Goal: Task Accomplishment & Management: Use online tool/utility

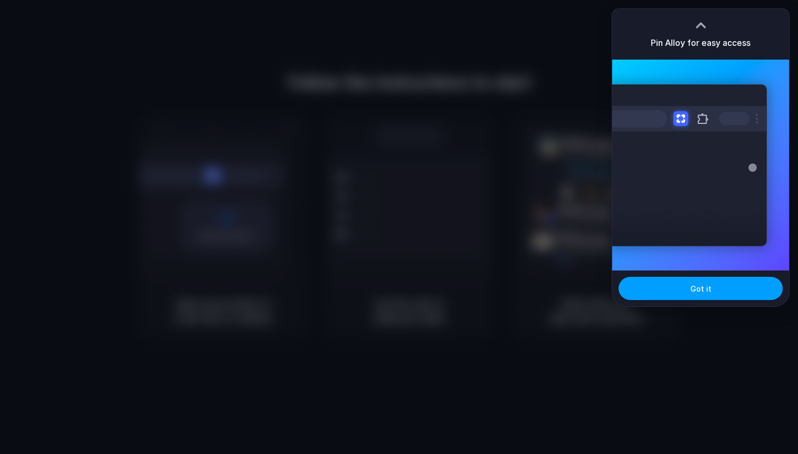
click at [701, 285] on span "Got it" at bounding box center [700, 288] width 21 height 11
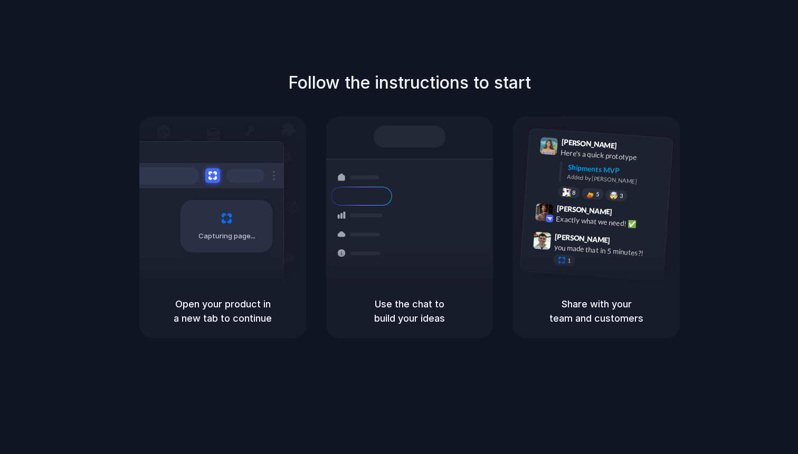
click at [407, 198] on div "Container from Shanghai 40ft • ETA Dec 28 • In transit" at bounding box center [472, 193] width 142 height 41
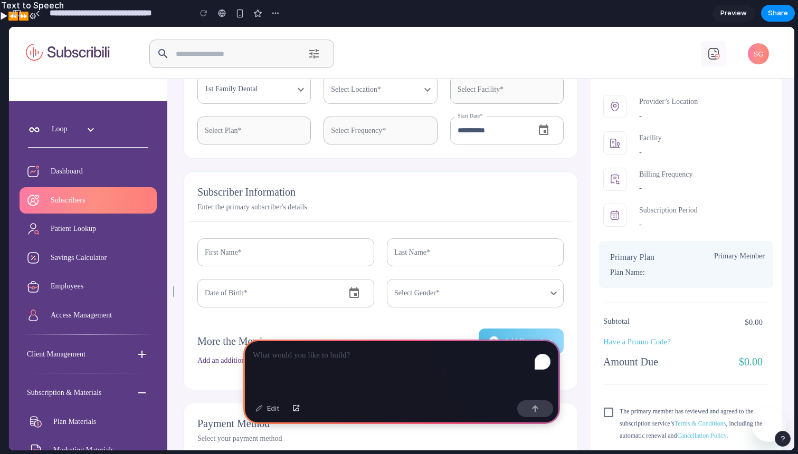
click at [256, 103] on div "1st Family Dental" at bounding box center [253, 89] width 113 height 28
click at [258, 94] on div "1st Family Dental" at bounding box center [253, 89] width 113 height 28
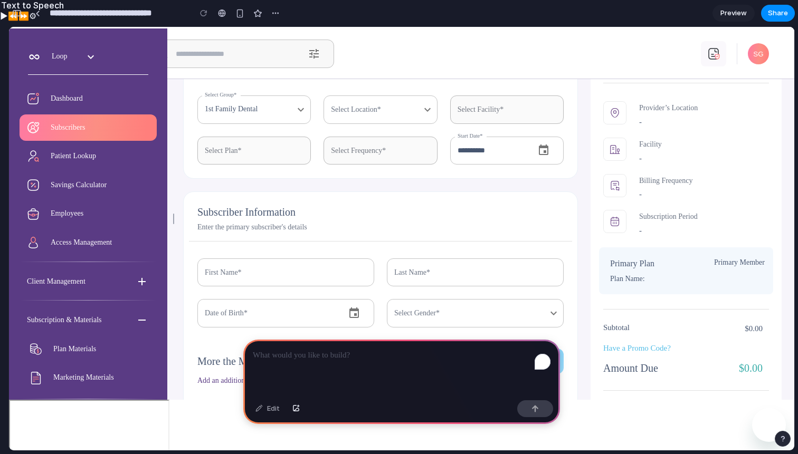
scroll to position [54, 0]
click at [273, 354] on p "To enrich screen reader interactions, please activate Accessibility in Grammarl…" at bounding box center [402, 355] width 298 height 13
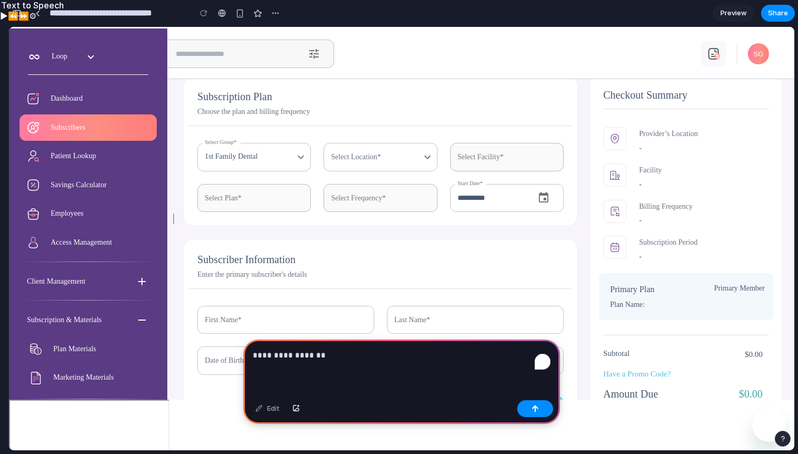
scroll to position [0, 0]
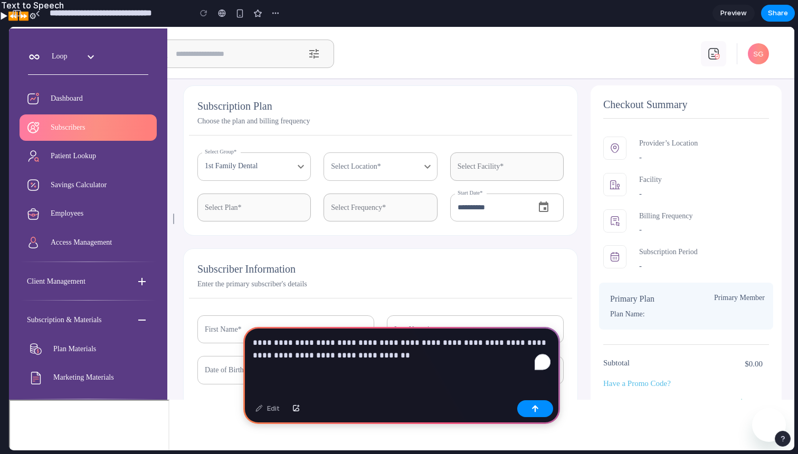
click at [436, 343] on p "**********" at bounding box center [402, 349] width 298 height 25
click at [528, 344] on p "**********" at bounding box center [402, 349] width 298 height 25
click at [480, 357] on p "**********" at bounding box center [402, 349] width 298 height 25
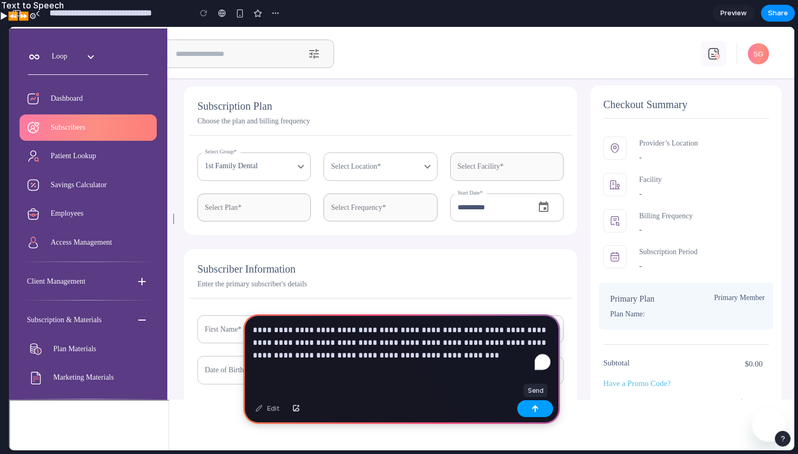
click at [546, 407] on button "button" at bounding box center [535, 409] width 36 height 17
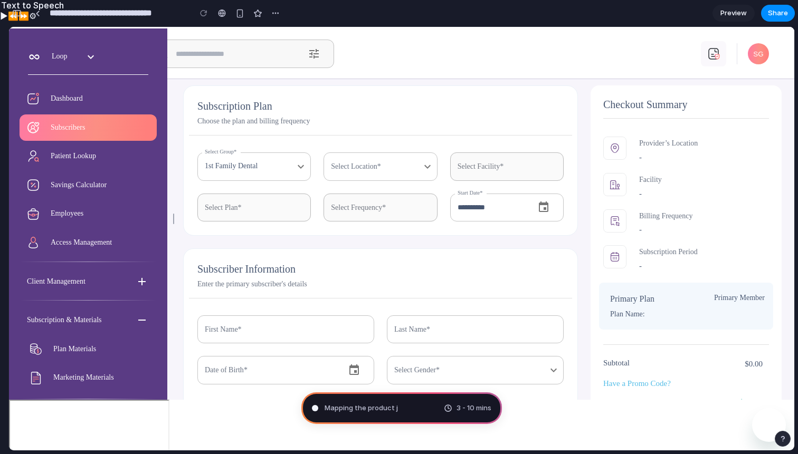
type input "**********"
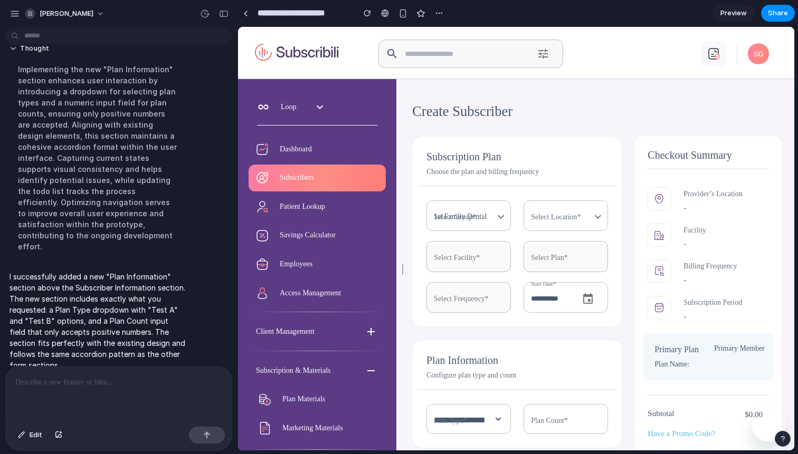
scroll to position [106, 0]
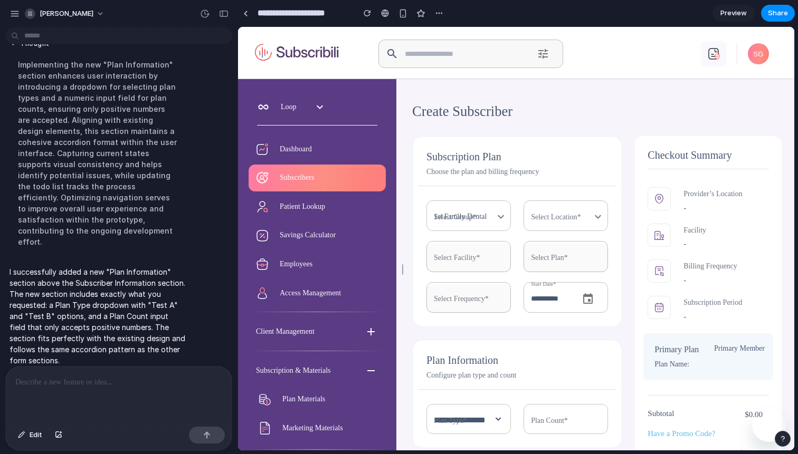
click at [562, 422] on input "number" at bounding box center [566, 420] width 84 height 27
type input "*****"
click at [566, 371] on p "Configure plan type and count" at bounding box center [517, 376] width 182 height 14
click at [535, 419] on input "*****" at bounding box center [566, 420] width 84 height 27
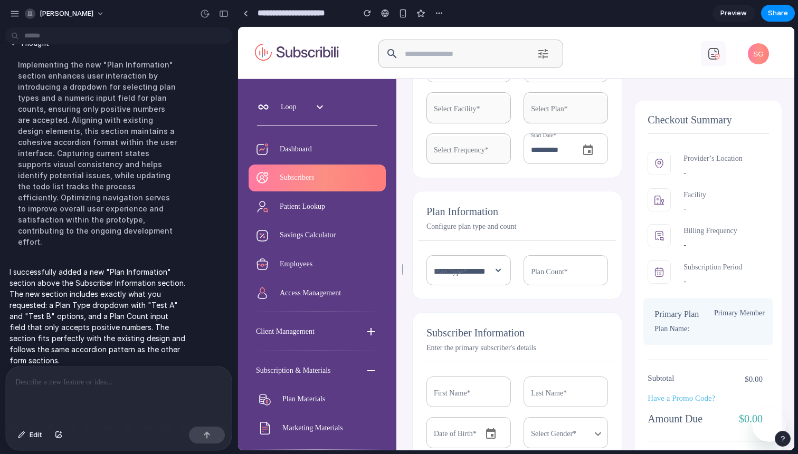
scroll to position [288, 0]
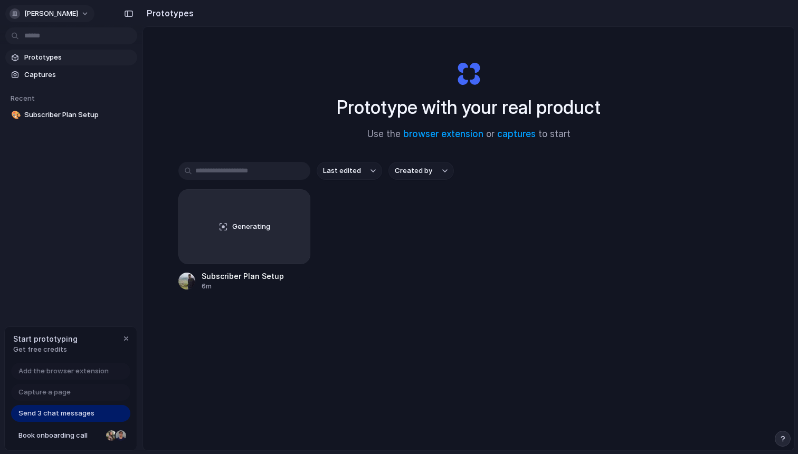
click at [52, 16] on span "[PERSON_NAME]" at bounding box center [51, 13] width 54 height 11
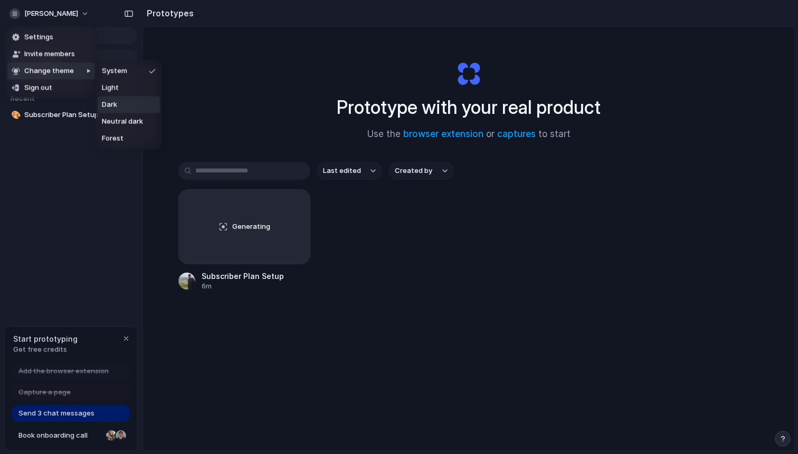
click at [127, 102] on li "Dark" at bounding box center [129, 105] width 62 height 17
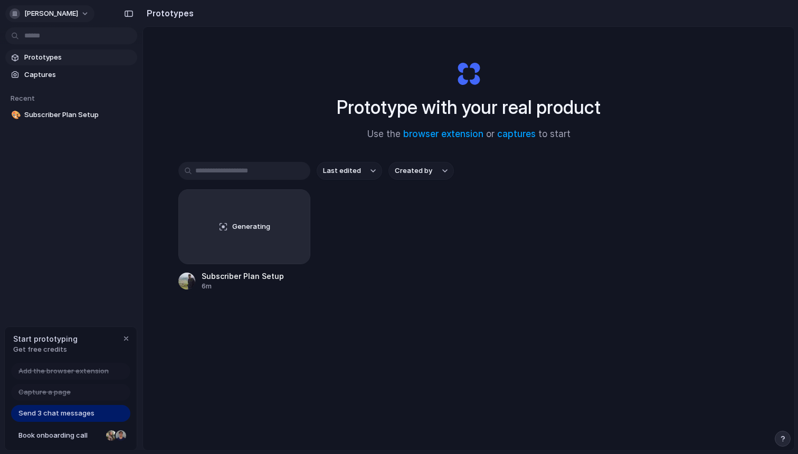
click at [53, 18] on span "[PERSON_NAME]" at bounding box center [51, 13] width 54 height 11
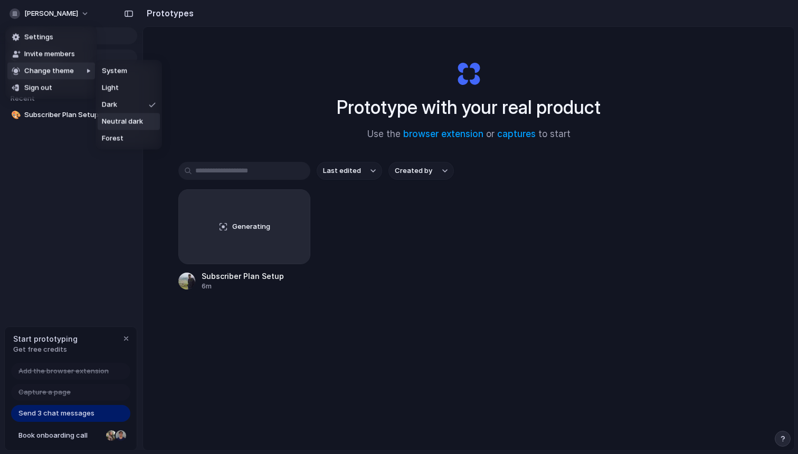
click at [123, 125] on span "Neutral dark" at bounding box center [122, 122] width 41 height 11
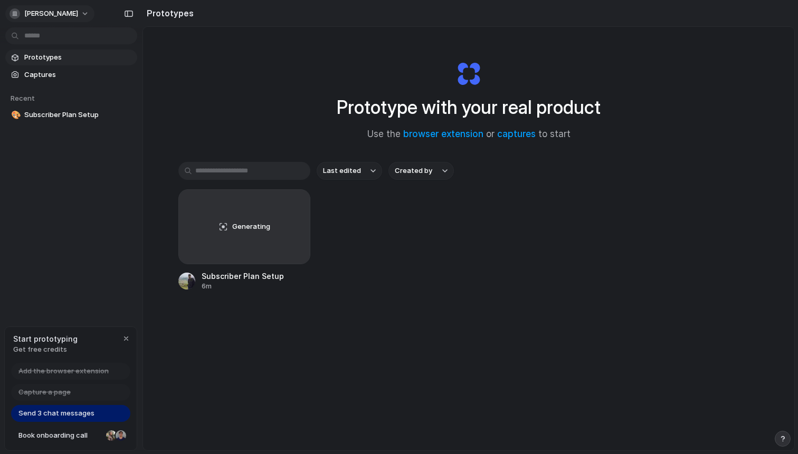
click at [62, 15] on span "[PERSON_NAME]" at bounding box center [51, 13] width 54 height 11
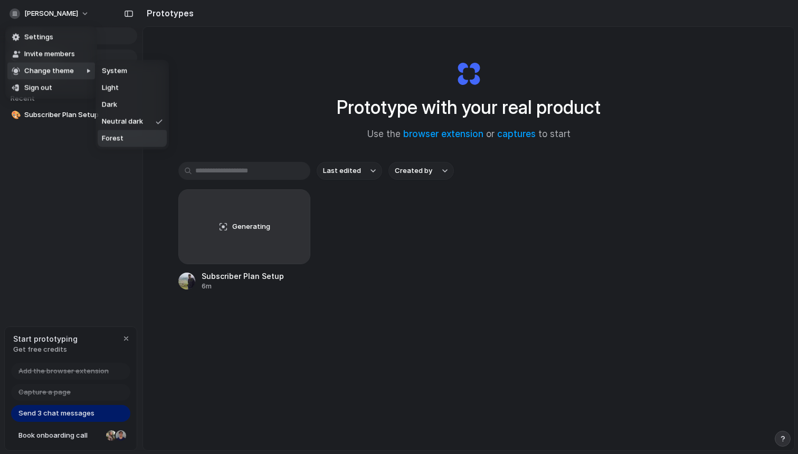
click at [126, 138] on li "Forest" at bounding box center [132, 138] width 69 height 17
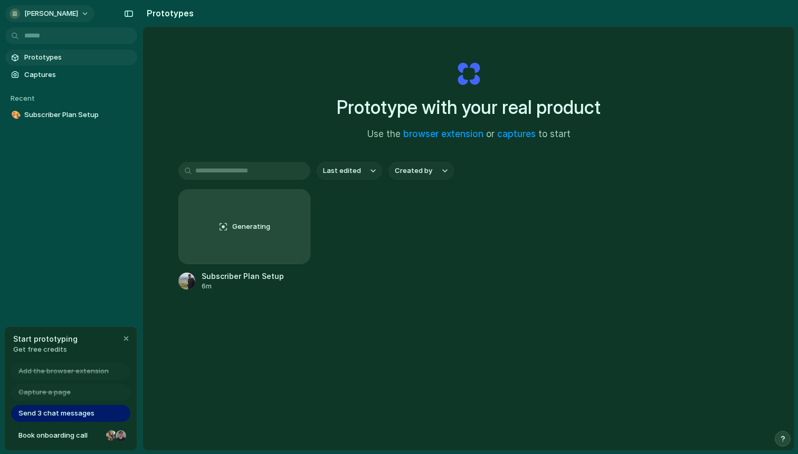
click at [78, 14] on span "[PERSON_NAME]" at bounding box center [51, 13] width 54 height 11
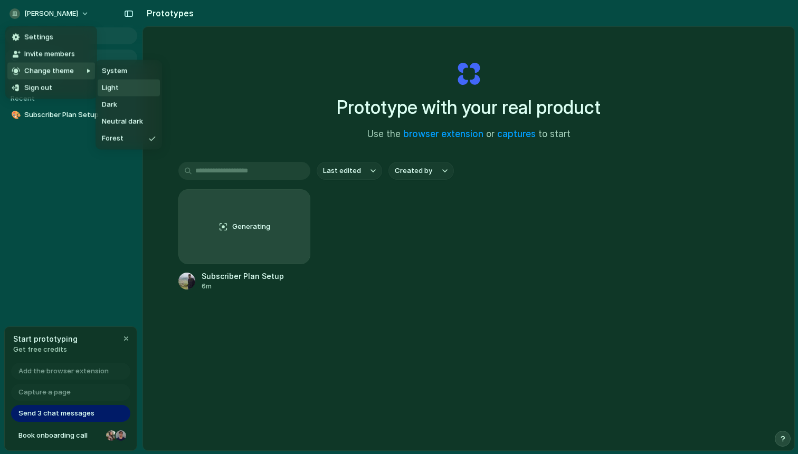
click at [118, 86] on span "Light" at bounding box center [110, 88] width 17 height 11
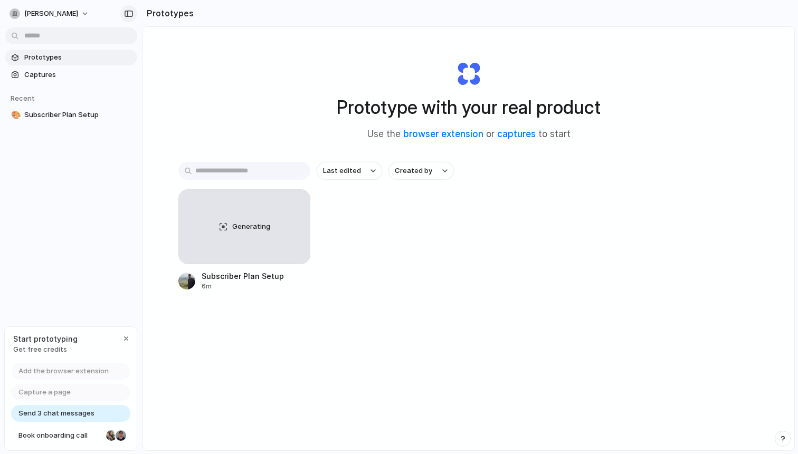
click at [129, 18] on button "button" at bounding box center [128, 13] width 17 height 17
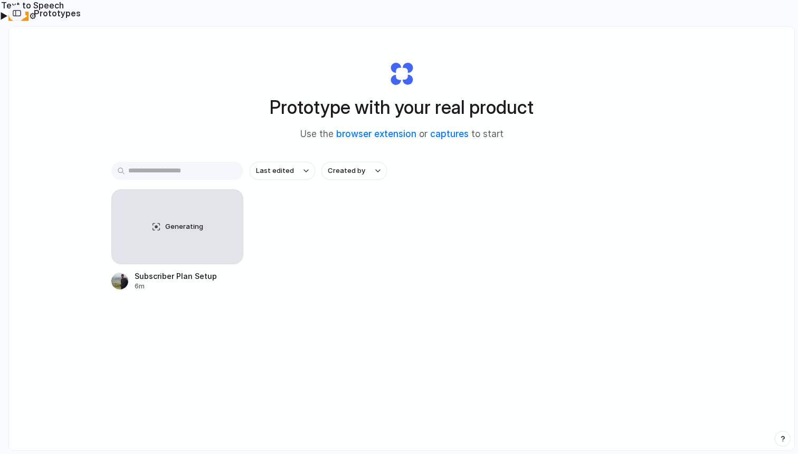
click at [17, 15] on div "button" at bounding box center [16, 12] width 9 height 7
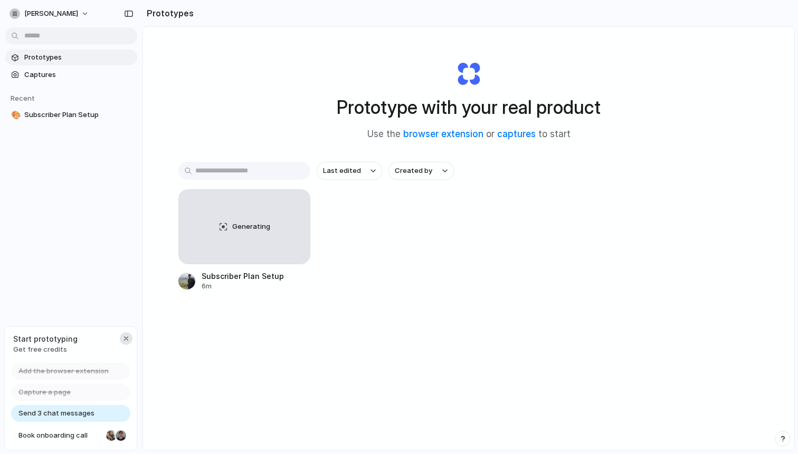
click at [123, 337] on div "button" at bounding box center [126, 339] width 8 height 8
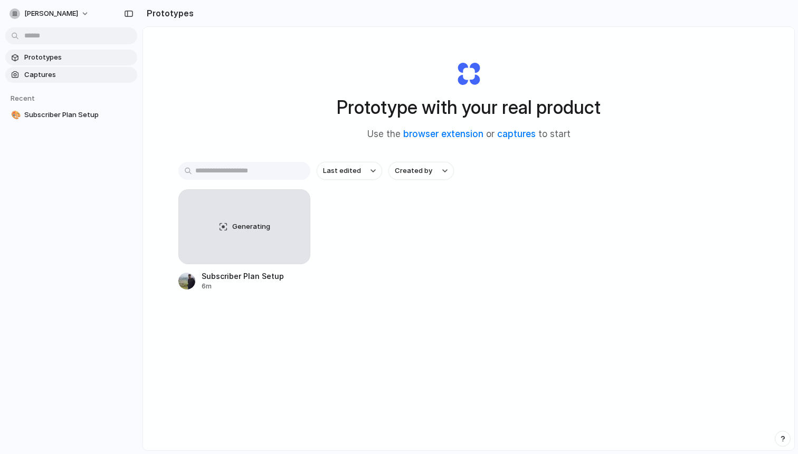
click at [55, 75] on span "Captures" at bounding box center [78, 75] width 109 height 11
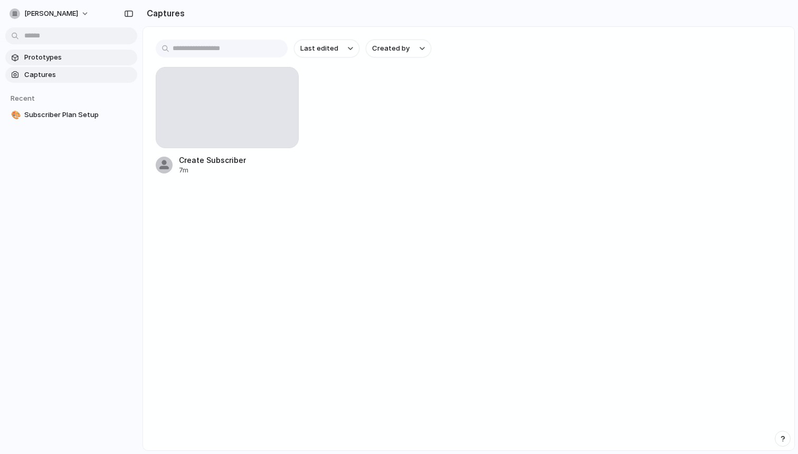
click at [53, 62] on span "Prototypes" at bounding box center [78, 57] width 109 height 11
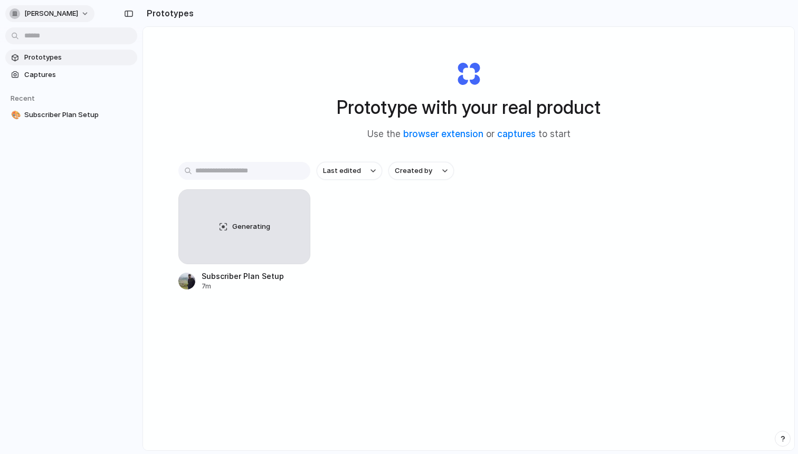
click at [89, 13] on button "[PERSON_NAME]" at bounding box center [49, 13] width 89 height 17
click at [65, 39] on li "Settings" at bounding box center [51, 37] width 88 height 17
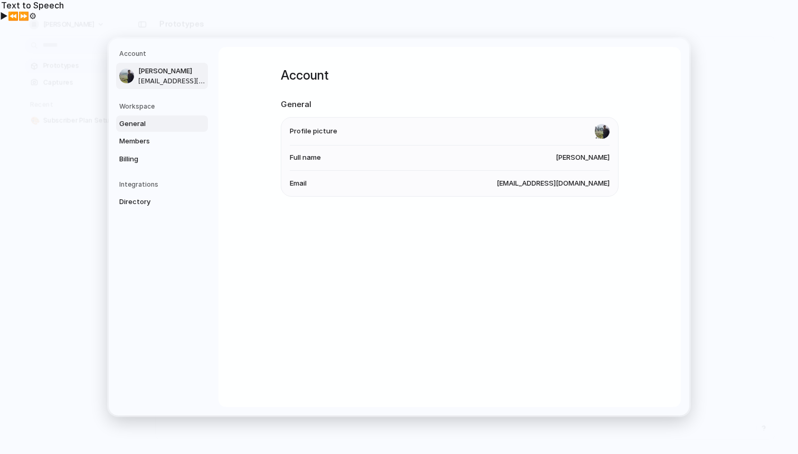
click at [131, 128] on span "General" at bounding box center [153, 124] width 68 height 11
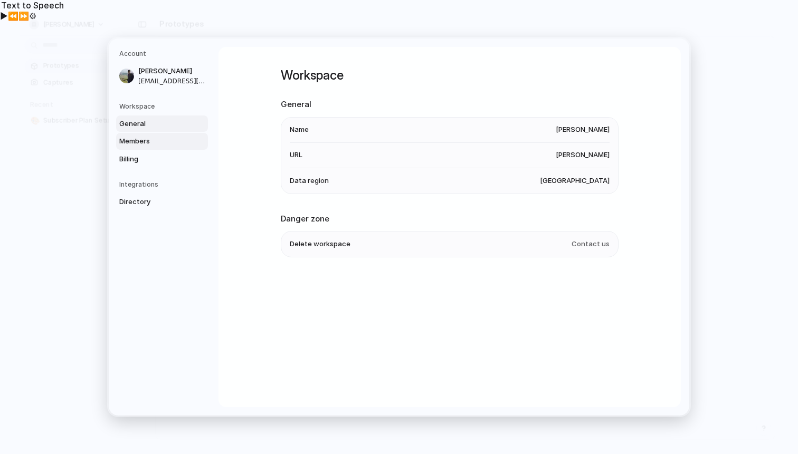
click at [137, 141] on span "Members" at bounding box center [153, 141] width 68 height 11
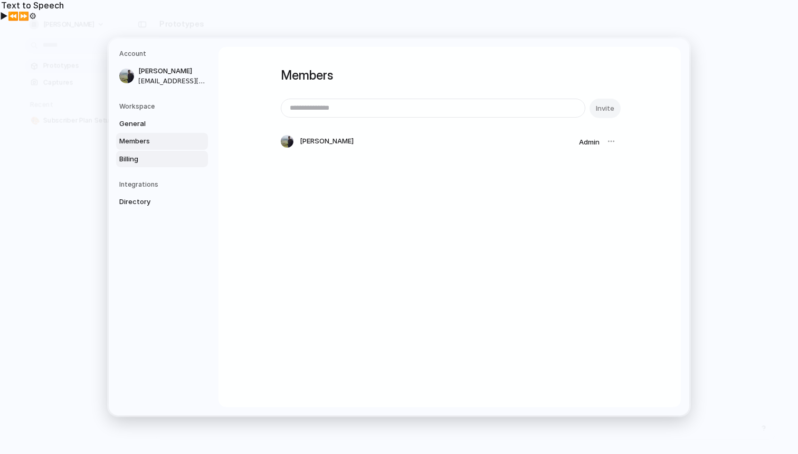
click at [146, 158] on span "Billing" at bounding box center [153, 159] width 68 height 11
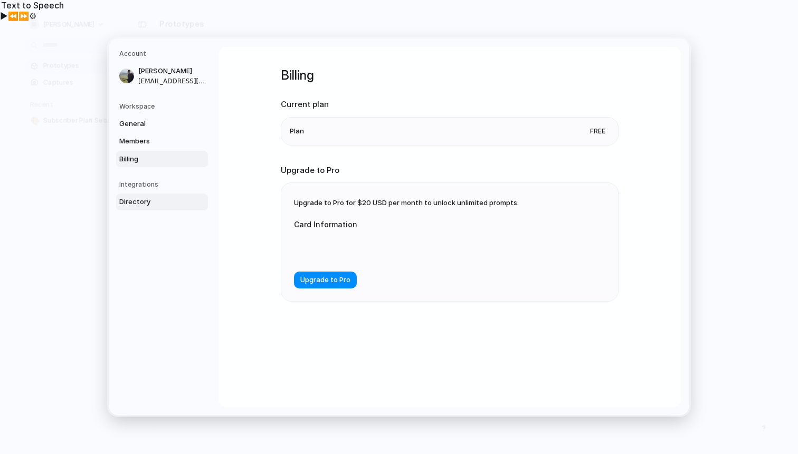
click at [151, 200] on span "Directory" at bounding box center [153, 202] width 68 height 11
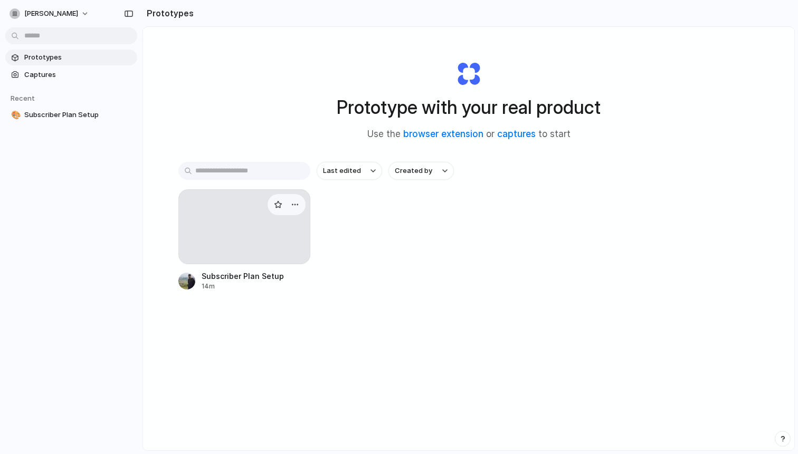
click at [260, 225] on div at bounding box center [244, 226] width 132 height 75
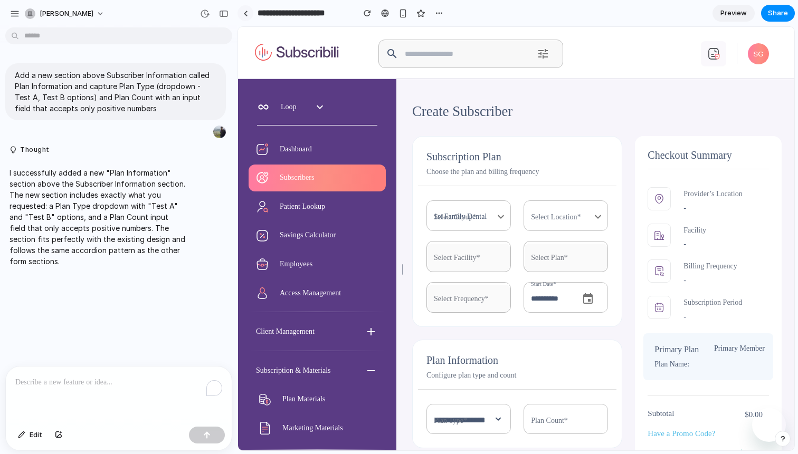
click at [245, 16] on link at bounding box center [245, 13] width 16 height 16
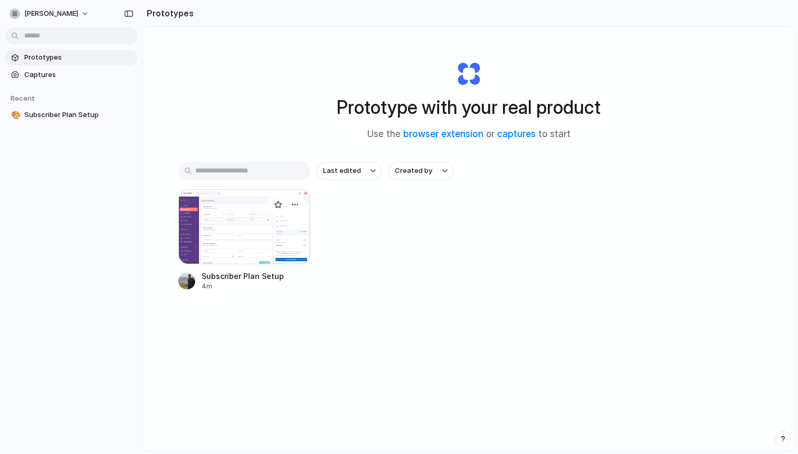
click at [286, 230] on div at bounding box center [244, 226] width 132 height 75
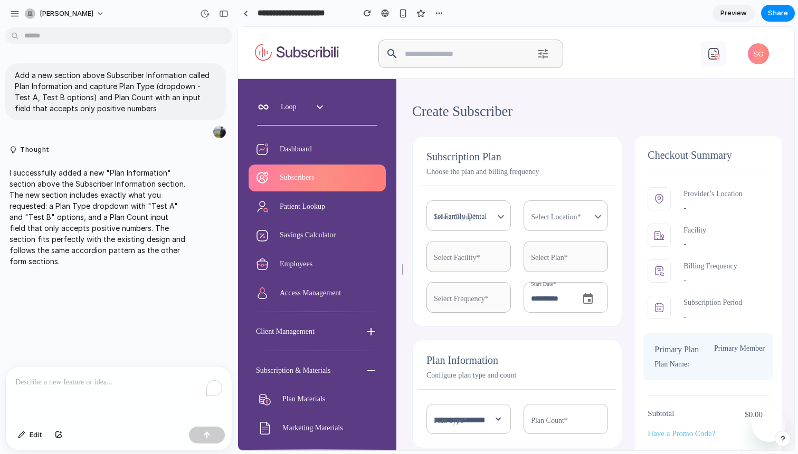
drag, startPoint x: 623, startPoint y: 43, endPoint x: 567, endPoint y: 345, distance: 307.5
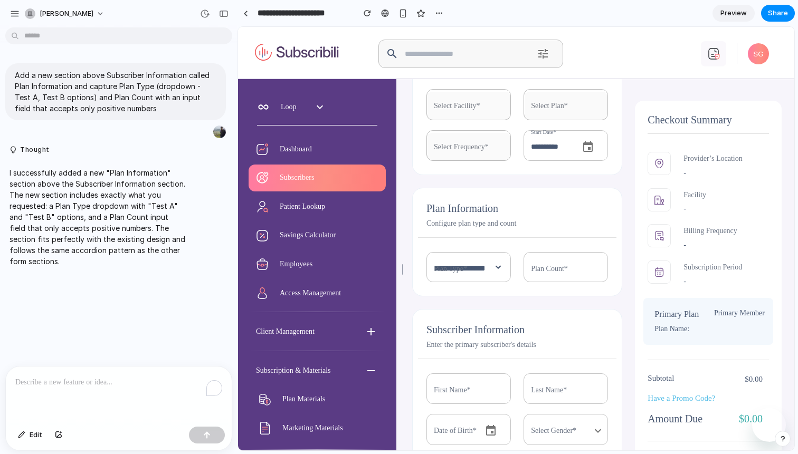
scroll to position [163, 0]
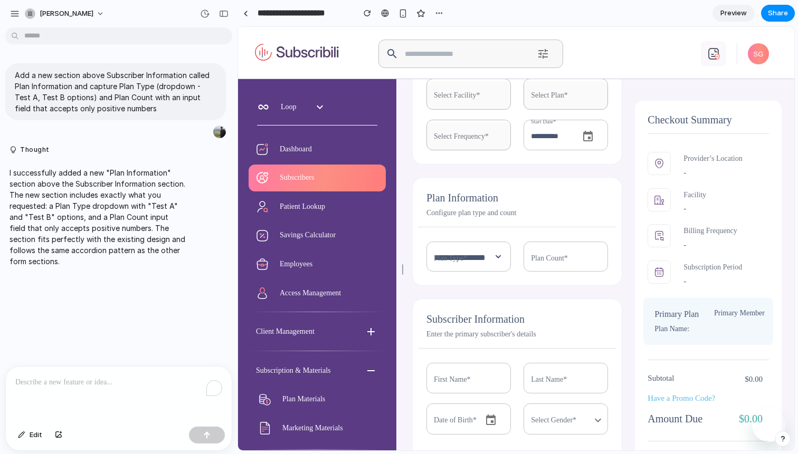
click at [493, 268] on select "**********" at bounding box center [468, 257] width 84 height 27
click at [553, 257] on input "number" at bounding box center [566, 257] width 84 height 27
type input "*"
click at [538, 372] on input "text" at bounding box center [566, 380] width 84 height 28
type input "*"
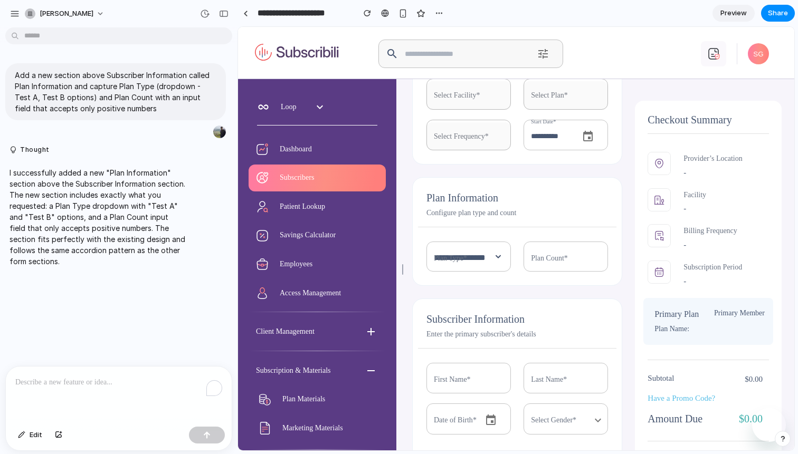
click at [735, 11] on span "Preview" at bounding box center [733, 13] width 26 height 11
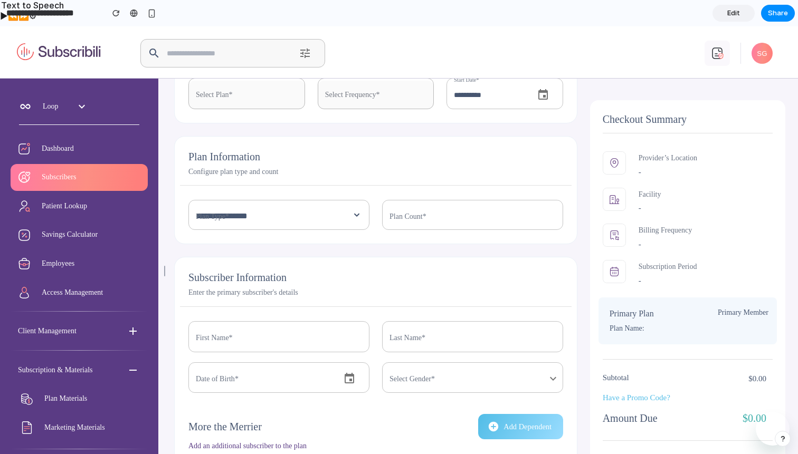
click at [410, 212] on input "*" at bounding box center [472, 216] width 181 height 27
click at [411, 328] on input "text" at bounding box center [472, 338] width 181 height 28
click at [311, 339] on input "text" at bounding box center [278, 338] width 181 height 28
click at [423, 379] on div "​" at bounding box center [472, 379] width 181 height 28
click at [445, 379] on div "​" at bounding box center [472, 379] width 181 height 28
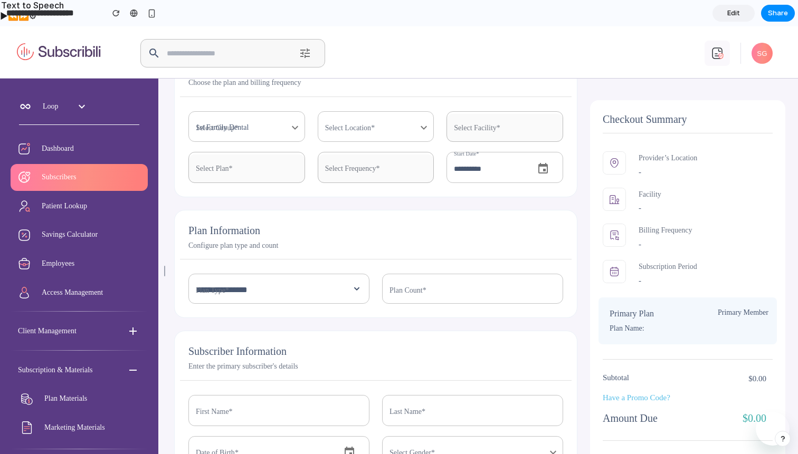
scroll to position [97, 0]
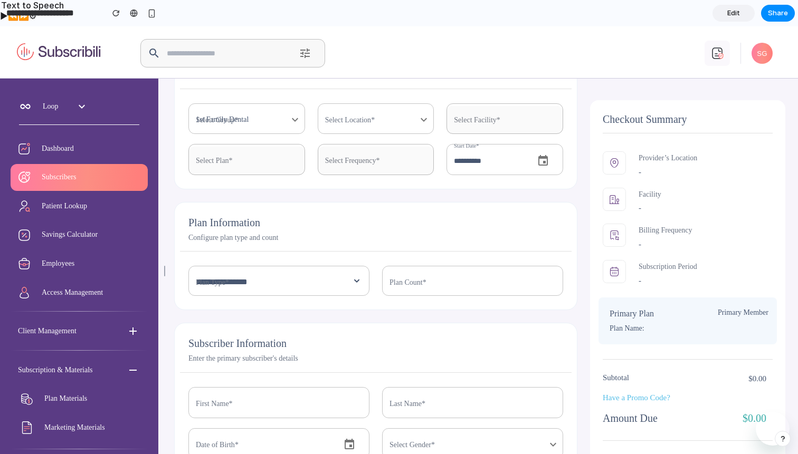
click at [312, 283] on select "**********" at bounding box center [278, 282] width 181 height 27
select select "******"
click at [188, 269] on select "**********" at bounding box center [278, 282] width 181 height 27
click at [329, 309] on div "**********" at bounding box center [375, 256] width 403 height 109
click at [89, 198] on li "Patient Lookup" at bounding box center [79, 206] width 137 height 27
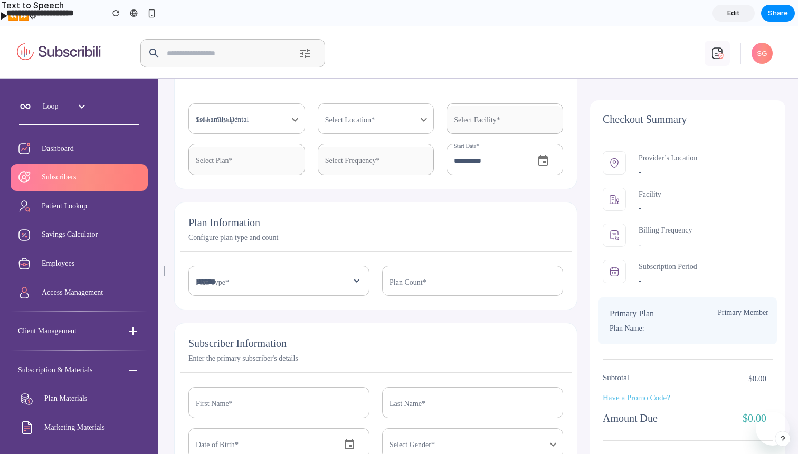
click at [85, 169] on li "Subscribers" at bounding box center [79, 177] width 137 height 27
click at [82, 145] on span "Dashboard" at bounding box center [91, 149] width 98 height 14
click at [80, 108] on icon at bounding box center [81, 106] width 13 height 13
click at [71, 63] on div at bounding box center [59, 53] width 89 height 25
click at [298, 53] on button "button" at bounding box center [304, 53] width 25 height 25
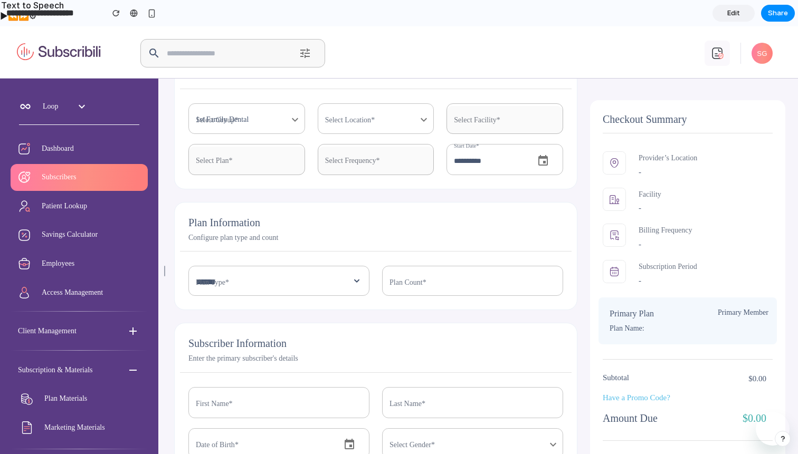
click at [260, 53] on input "text" at bounding box center [226, 53] width 123 height 28
click at [152, 55] on icon at bounding box center [154, 53] width 13 height 13
click at [716, 49] on img "button" at bounding box center [717, 53] width 13 height 13
click at [756, 49] on span "SG" at bounding box center [762, 53] width 21 height 21
click at [653, 157] on p "Provider’s Location" at bounding box center [668, 158] width 59 height 14
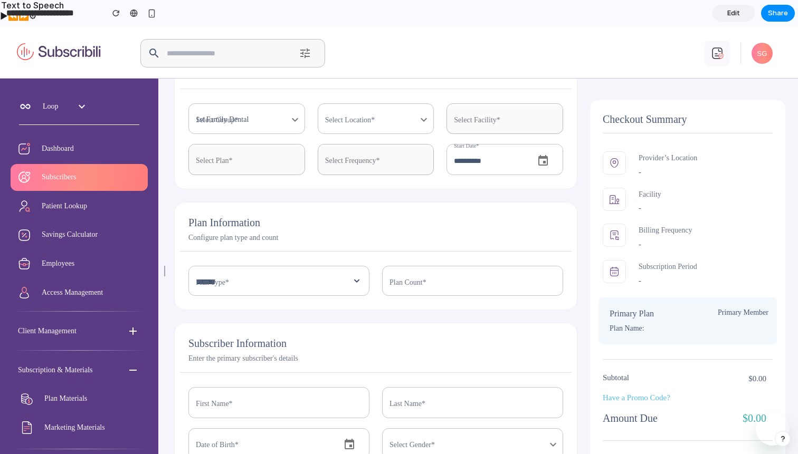
scroll to position [0, 0]
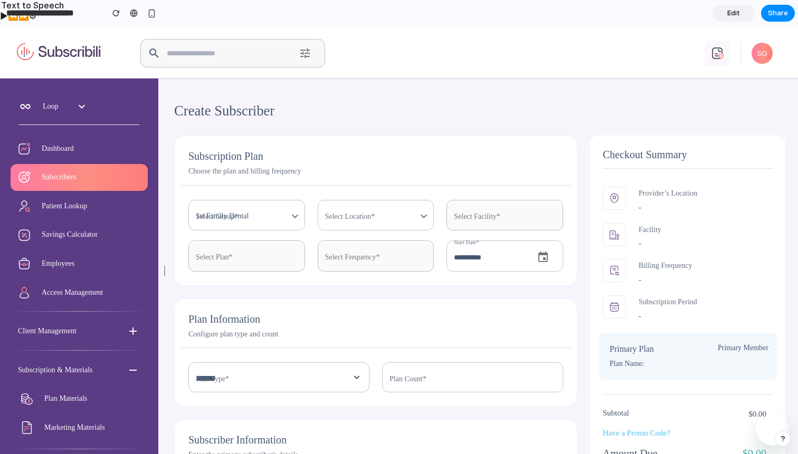
click at [278, 210] on div "1st Family Dental" at bounding box center [246, 217] width 117 height 28
click at [264, 218] on div "1st Family Dental" at bounding box center [246, 217] width 117 height 28
click at [168, 270] on img "button" at bounding box center [165, 271] width 13 height 13
click at [163, 273] on img "button" at bounding box center [165, 271] width 13 height 13
drag, startPoint x: 163, startPoint y: 273, endPoint x: 66, endPoint y: 278, distance: 96.7
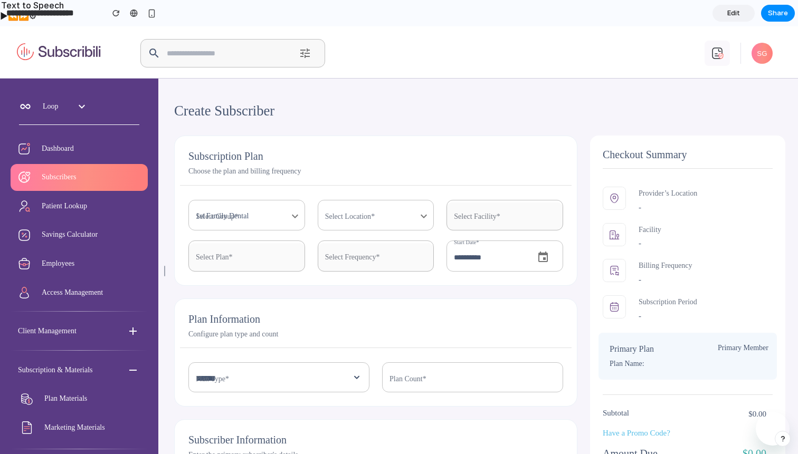
click at [66, 278] on div "Loop Dashboard Subscribers Patient Lookup Savings Calculator Employees Access M…" at bounding box center [79, 240] width 158 height 428
click at [762, 59] on span "SG" at bounding box center [762, 53] width 21 height 21
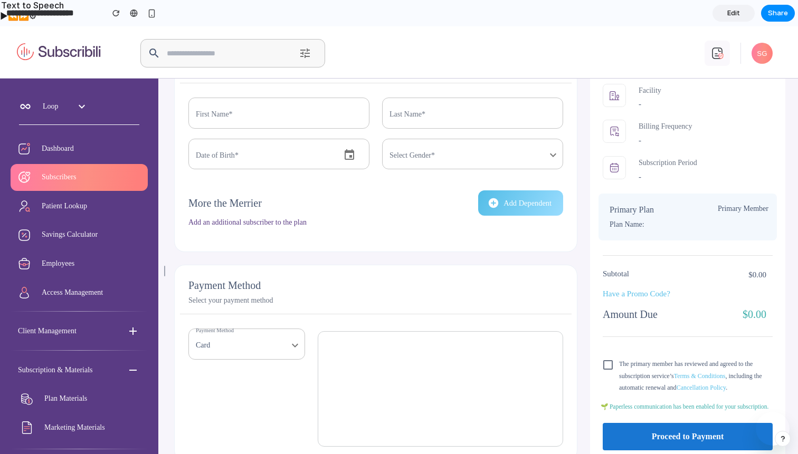
scroll to position [414, 0]
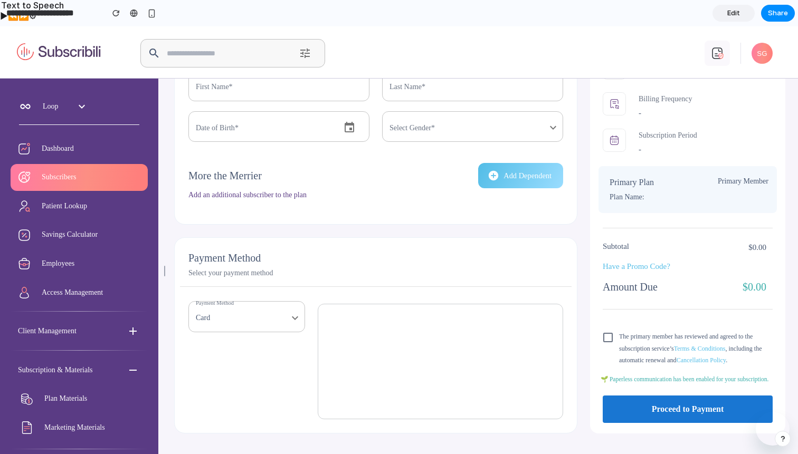
click at [786, 443] on button "button" at bounding box center [783, 439] width 16 height 16
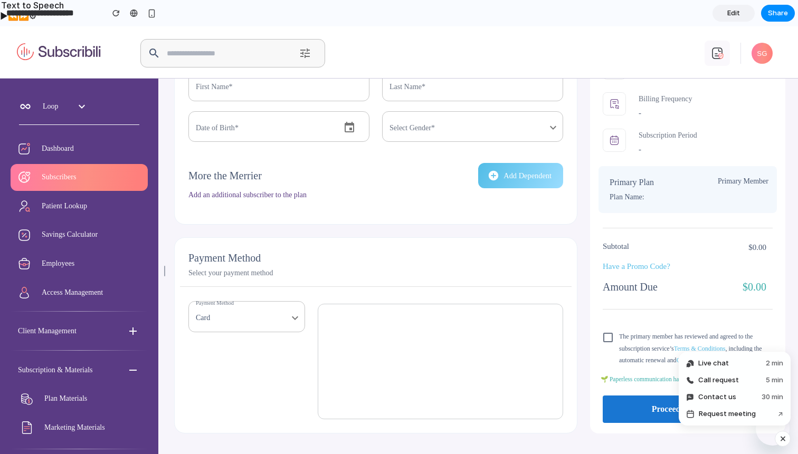
click at [786, 443] on div "button" at bounding box center [782, 439] width 9 height 13
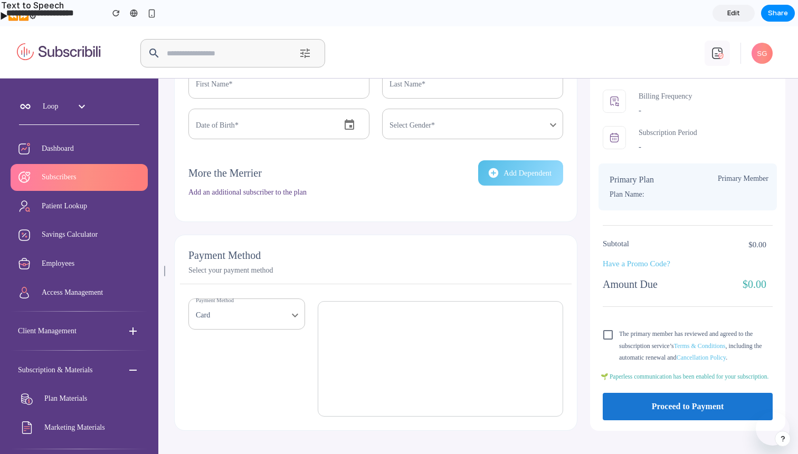
scroll to position [427, 0]
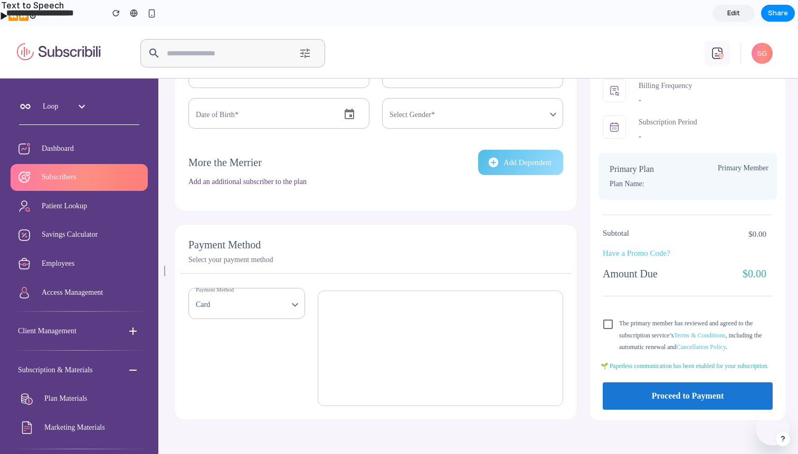
click at [373, 290] on div at bounding box center [440, 348] width 258 height 128
click at [376, 265] on p "Select your payment method" at bounding box center [375, 260] width 375 height 14
click at [488, 162] on icon "button" at bounding box center [494, 163] width 12 height 12
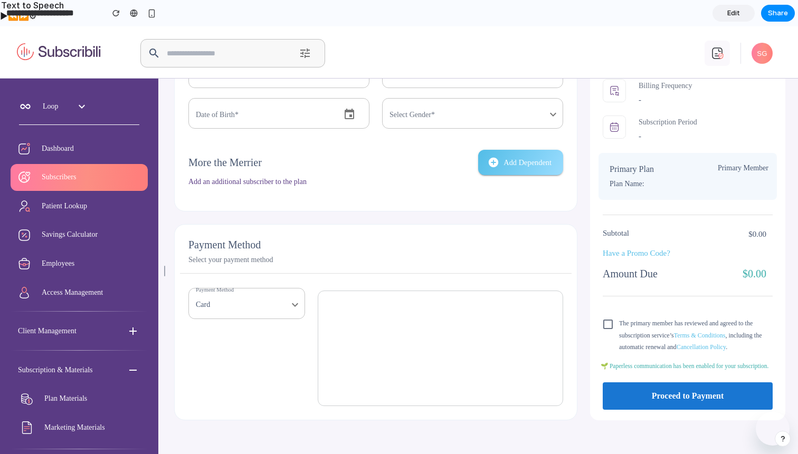
click at [488, 162] on icon "button" at bounding box center [494, 163] width 12 height 12
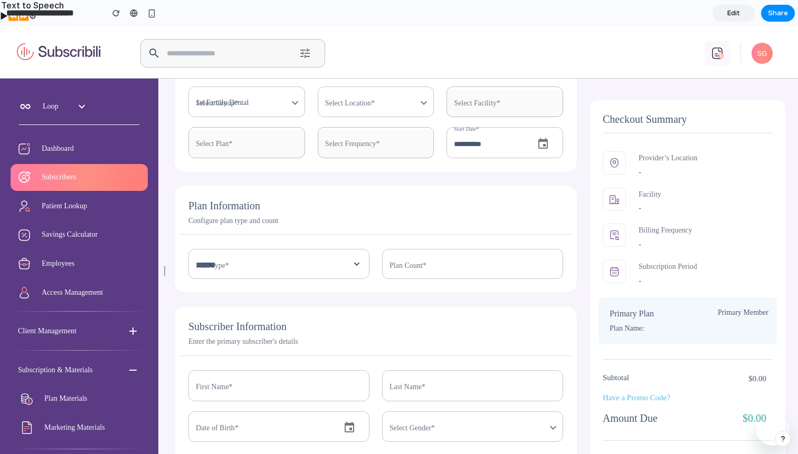
scroll to position [27, 0]
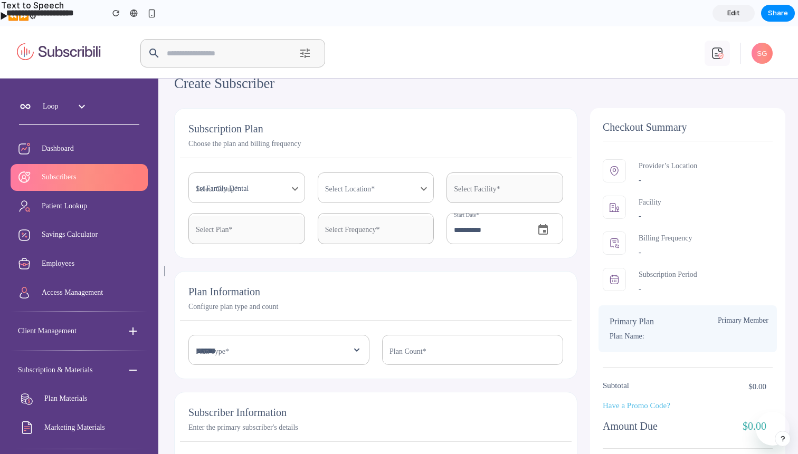
click at [240, 293] on h5 "Plan Information" at bounding box center [224, 291] width 72 height 17
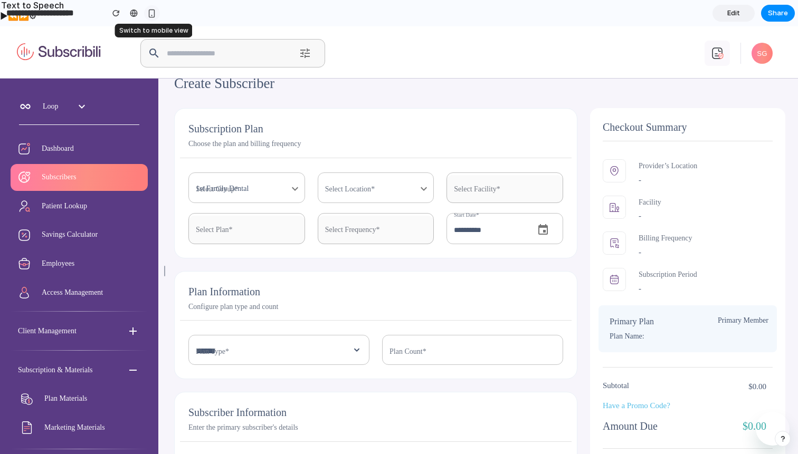
click at [151, 19] on button "button" at bounding box center [152, 13] width 16 height 16
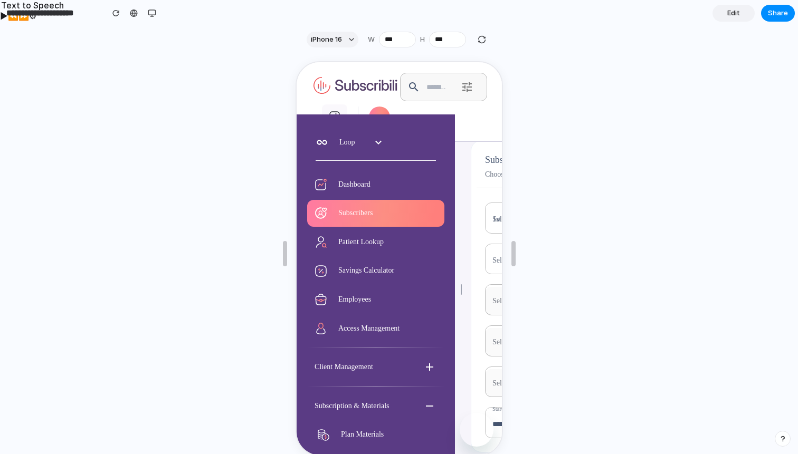
click at [455, 290] on img "button" at bounding box center [460, 288] width 13 height 13
click at [133, 14] on div at bounding box center [134, 13] width 8 height 8
click at [153, 13] on div "button" at bounding box center [152, 13] width 8 height 8
